Goal: Obtain resource: Download file/media

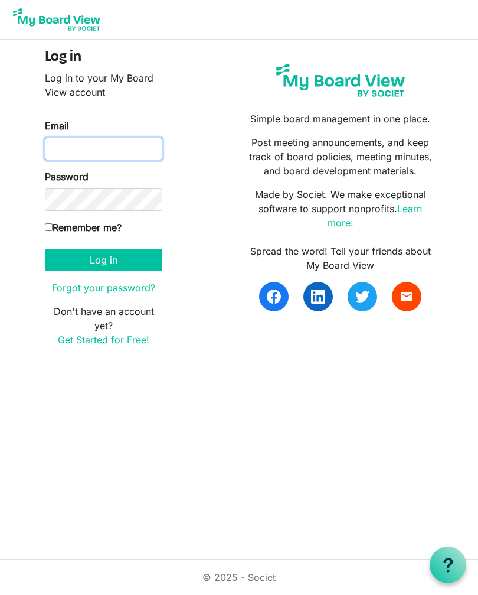
type input "s_ealey@hotmail.com"
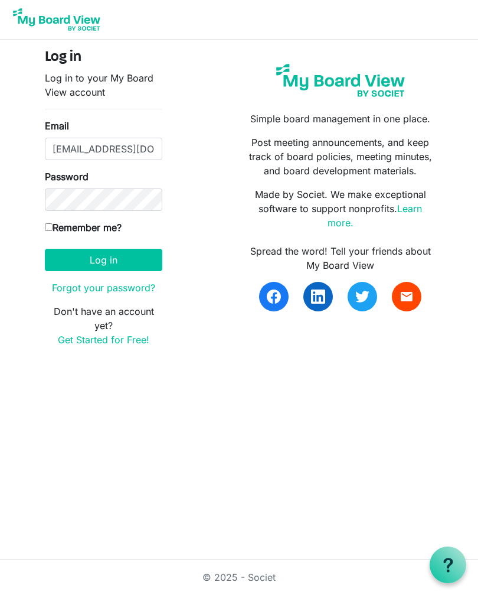
click at [103, 259] on button "Log in" at bounding box center [104, 260] width 118 height 22
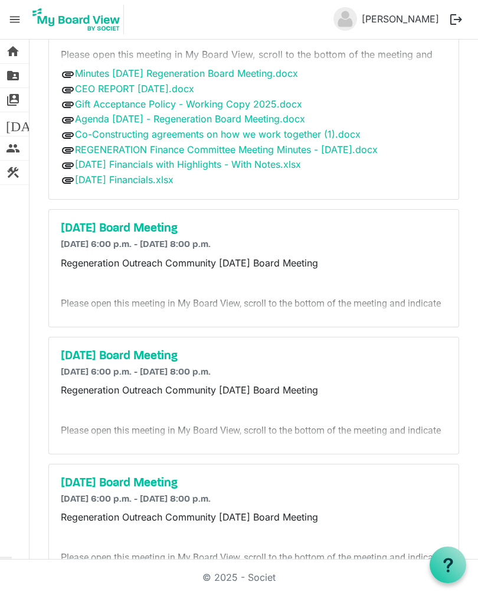
scroll to position [219, 0]
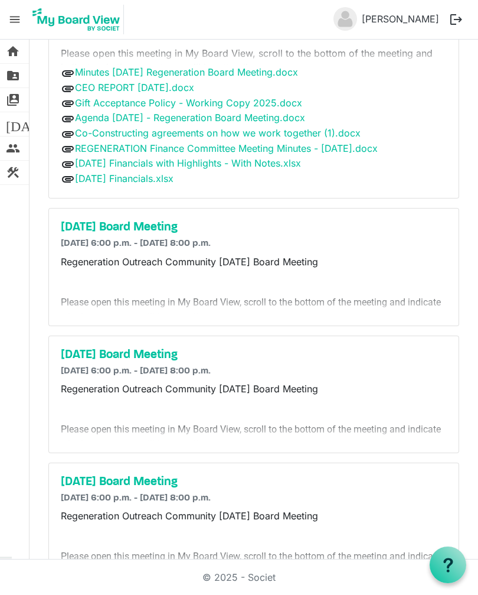
click at [127, 144] on link "REGENERATION Finance Committee Meeting Minutes - [DATE].docx" at bounding box center [226, 148] width 303 height 12
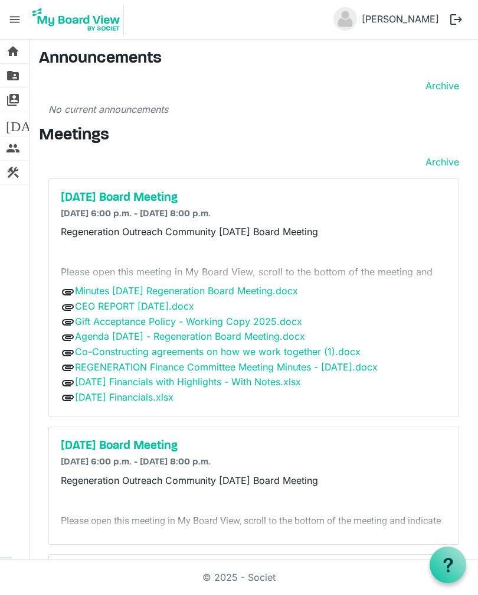
click at [170, 349] on link "Co-Constructing agreements on how we work together (1).docx" at bounding box center [218, 352] width 286 height 12
click at [152, 337] on link "Agenda [DATE] - Regeneration Board Meeting.docx" at bounding box center [190, 336] width 230 height 12
click at [181, 322] on link "Gift Acceptance Policy - Working Copy 2025.docx" at bounding box center [188, 321] width 227 height 12
